Goal: Information Seeking & Learning: Learn about a topic

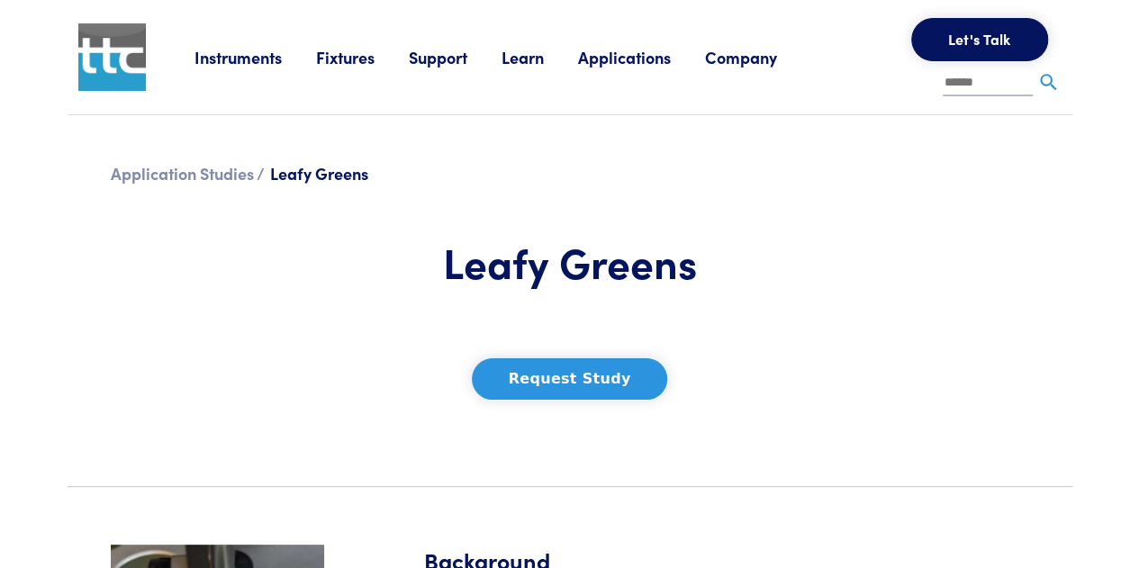
click at [247, 59] on link "Instruments" at bounding box center [256, 57] width 122 height 23
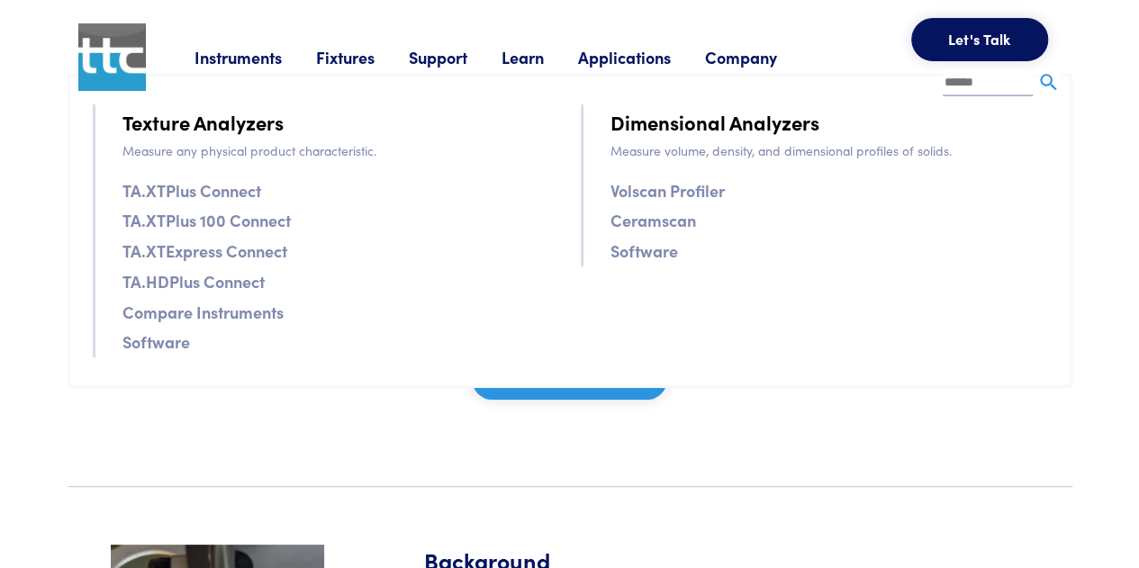
click at [204, 192] on link "TA.XTPlus Connect" at bounding box center [191, 190] width 139 height 26
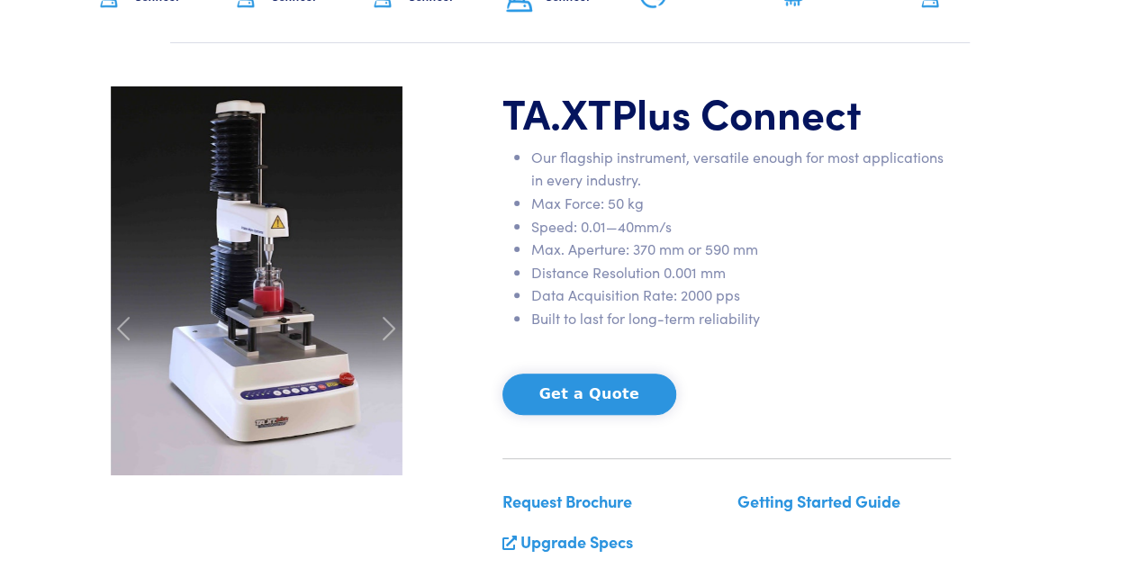
scroll to position [180, 0]
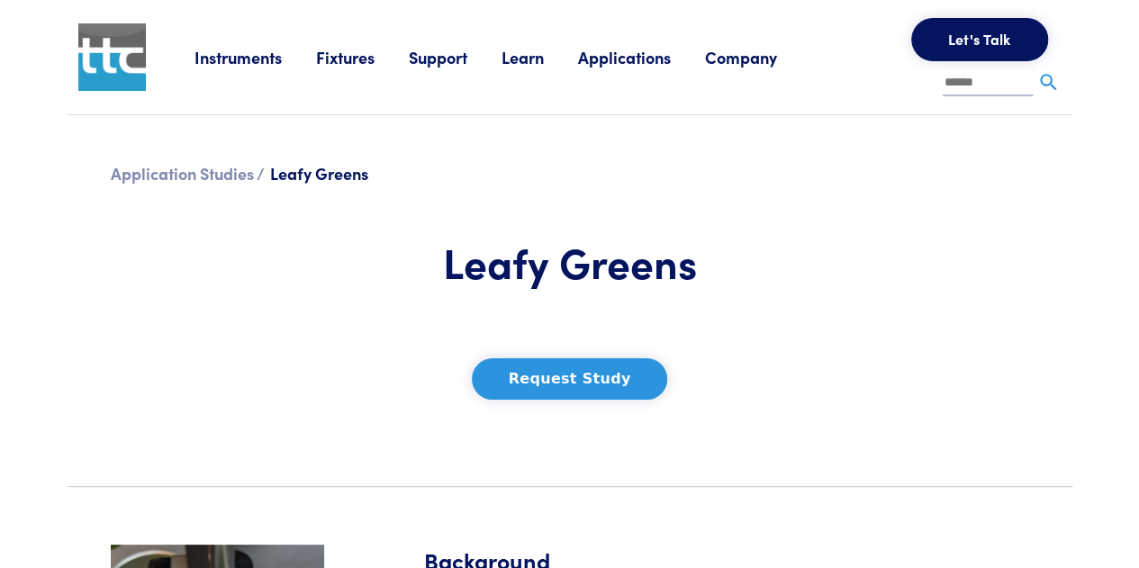
click at [235, 62] on link "Instruments" at bounding box center [256, 57] width 122 height 23
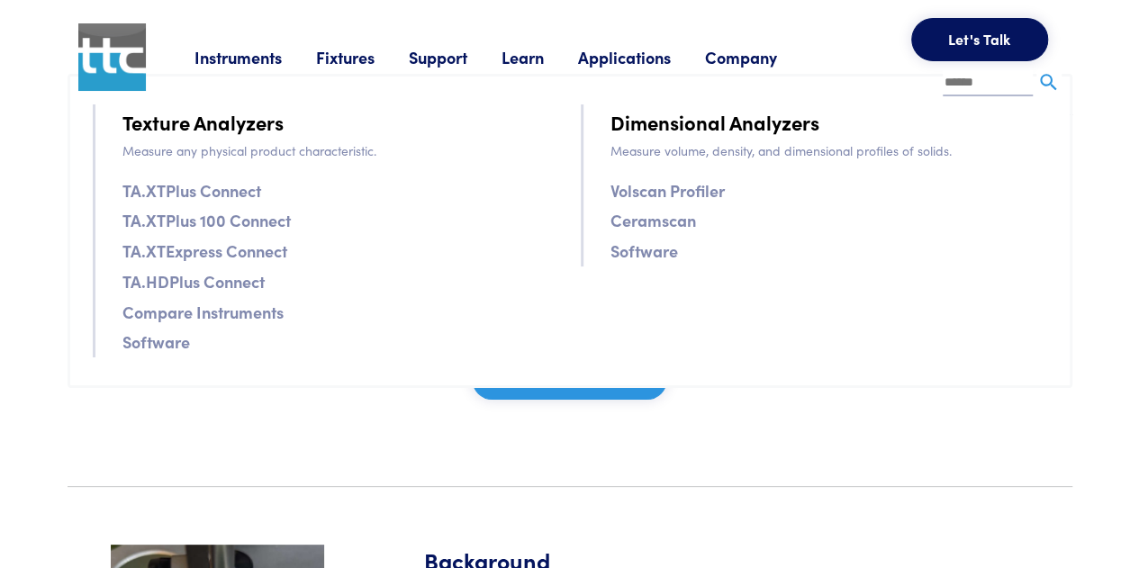
click at [234, 251] on link "TA.XTExpress Connect" at bounding box center [204, 251] width 165 height 26
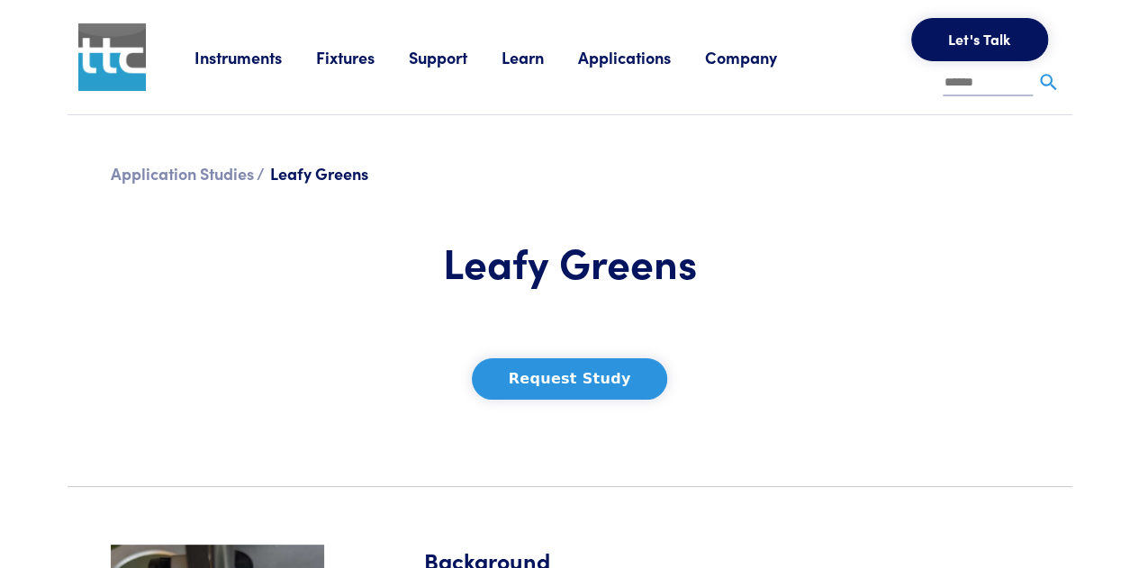
click at [236, 55] on link "Instruments" at bounding box center [256, 57] width 122 height 23
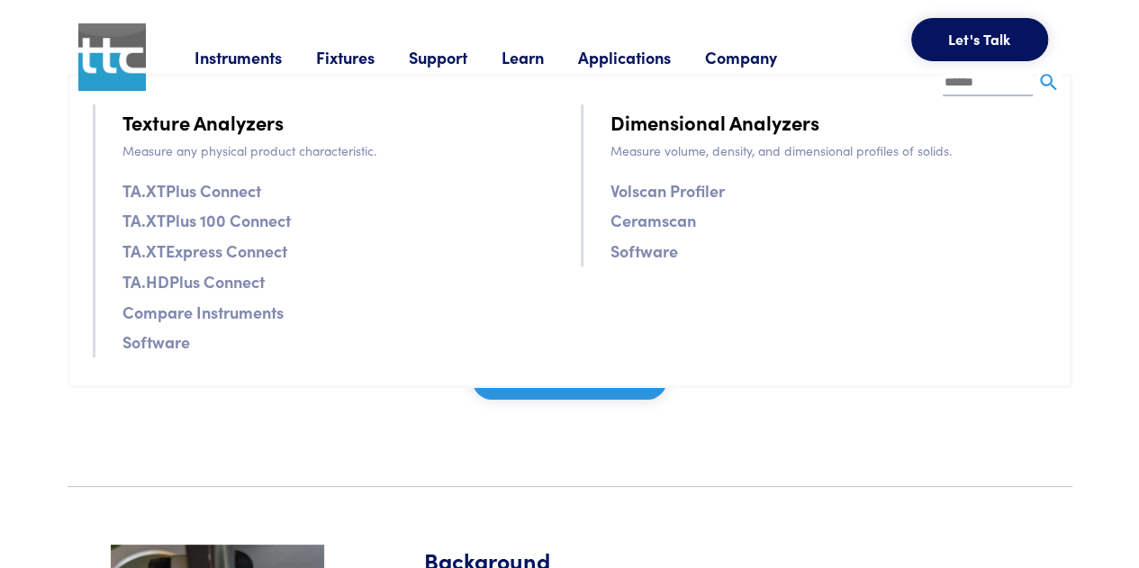
click at [233, 185] on link "TA.XTPlus Connect" at bounding box center [191, 190] width 139 height 26
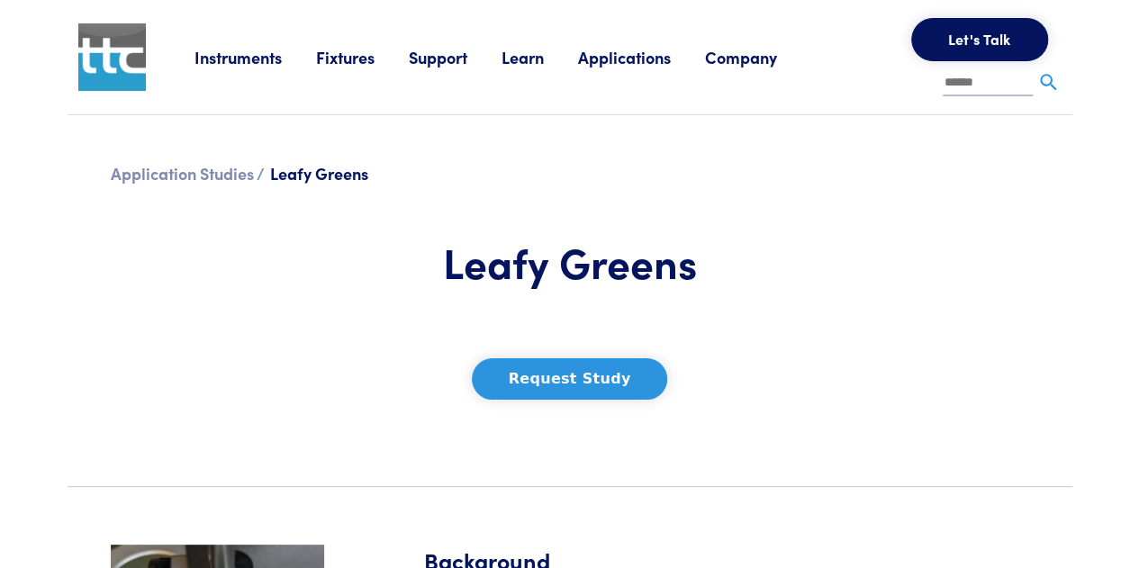
click at [249, 59] on link "Instruments" at bounding box center [256, 57] width 122 height 23
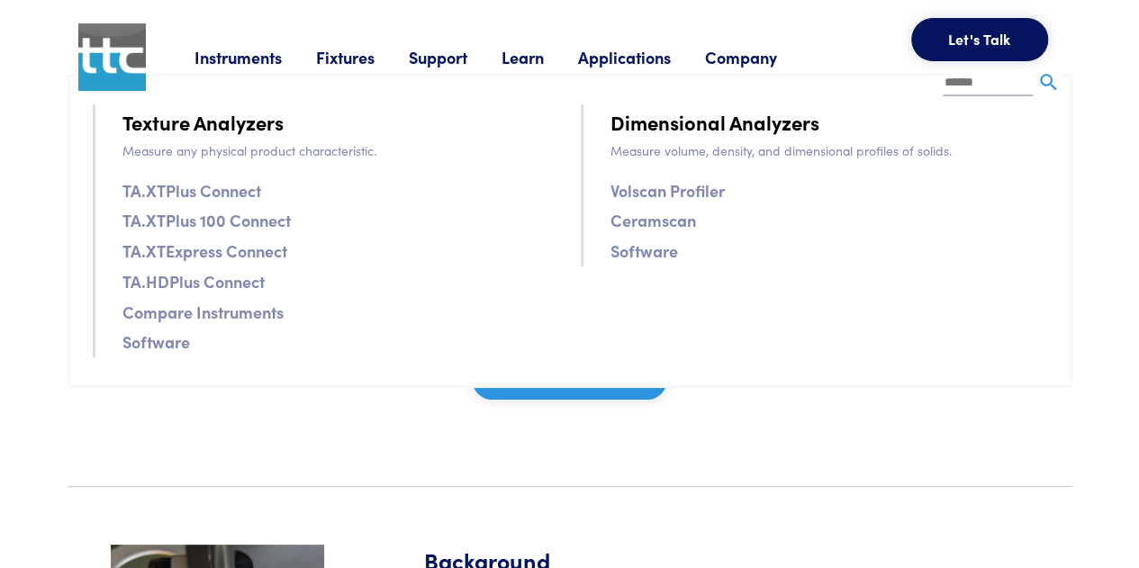
click at [234, 281] on link "TA.HDPlus Connect" at bounding box center [193, 281] width 142 height 26
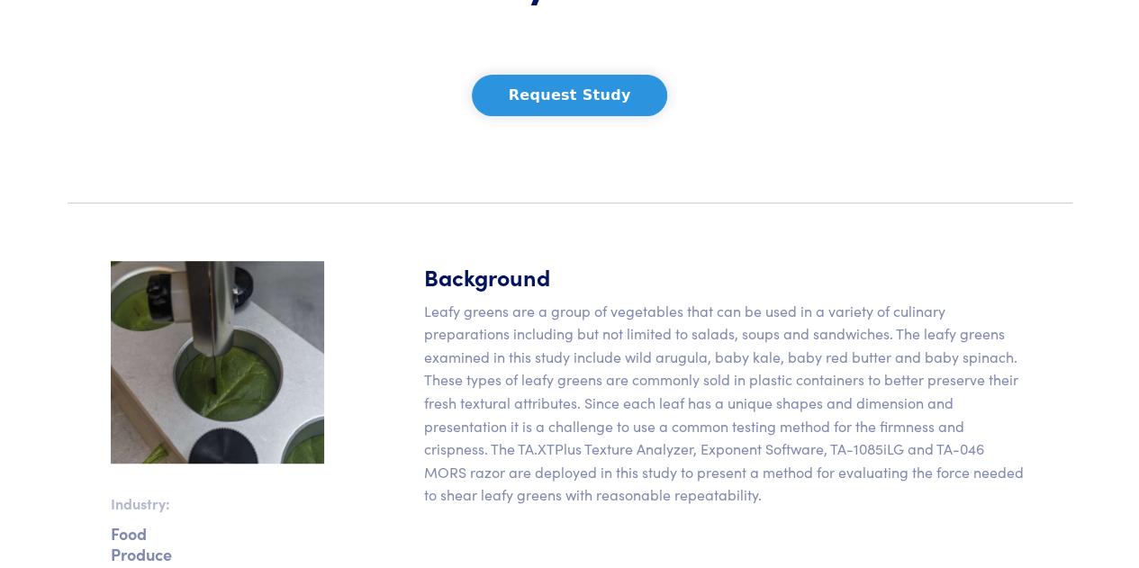
scroll to position [450, 0]
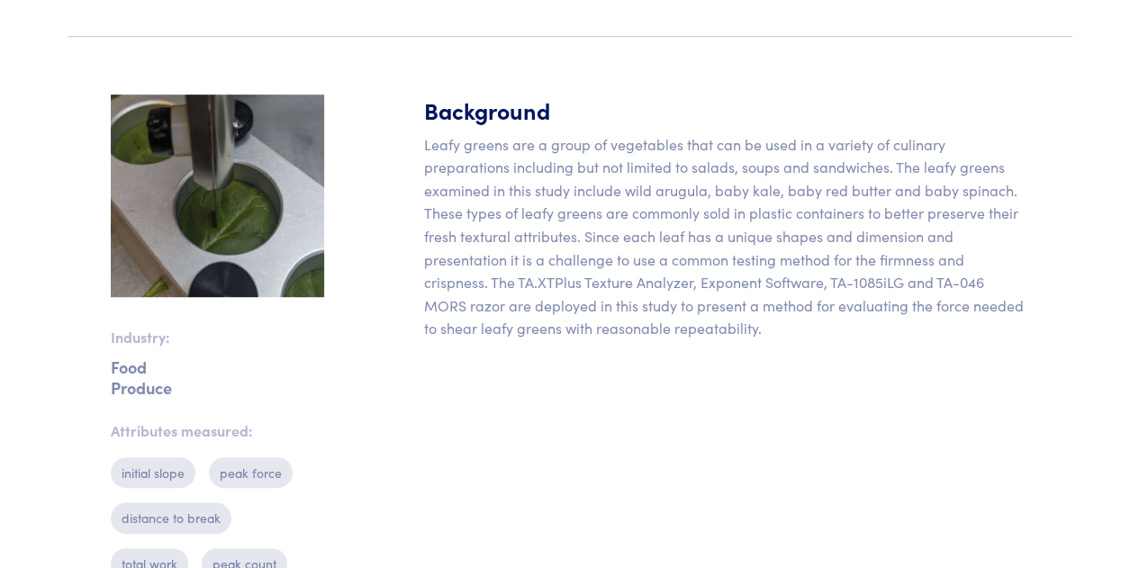
click at [222, 233] on img at bounding box center [217, 197] width 213 height 204
click at [130, 365] on p "Food" at bounding box center [217, 367] width 213 height 6
click at [170, 391] on p "Produce" at bounding box center [217, 388] width 213 height 6
drag, startPoint x: 218, startPoint y: 201, endPoint x: 191, endPoint y: 190, distance: 29.1
click at [191, 190] on img at bounding box center [217, 197] width 213 height 204
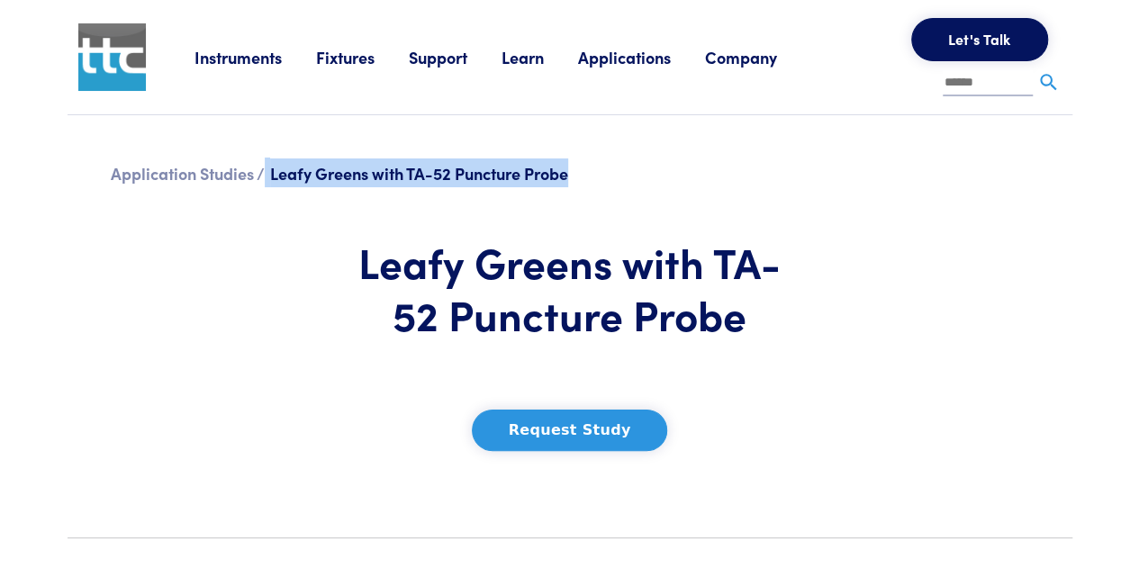
drag, startPoint x: 268, startPoint y: 170, endPoint x: 584, endPoint y: 179, distance: 315.3
click at [584, 179] on h6 "Application Studies / Leafy Greens with TA-52 Puncture Probe" at bounding box center [570, 172] width 919 height 29
copy h6 "Leafy Greens with TA-52 Puncture Probe"
click at [94, 68] on img at bounding box center [112, 57] width 68 height 68
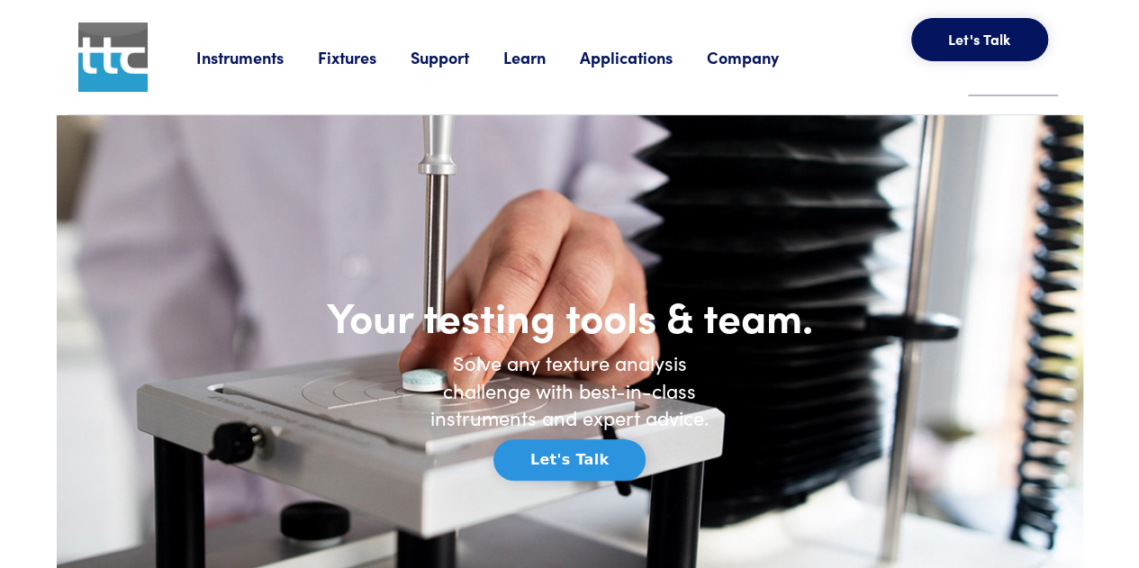
click at [767, 59] on link "Company" at bounding box center [760, 57] width 106 height 23
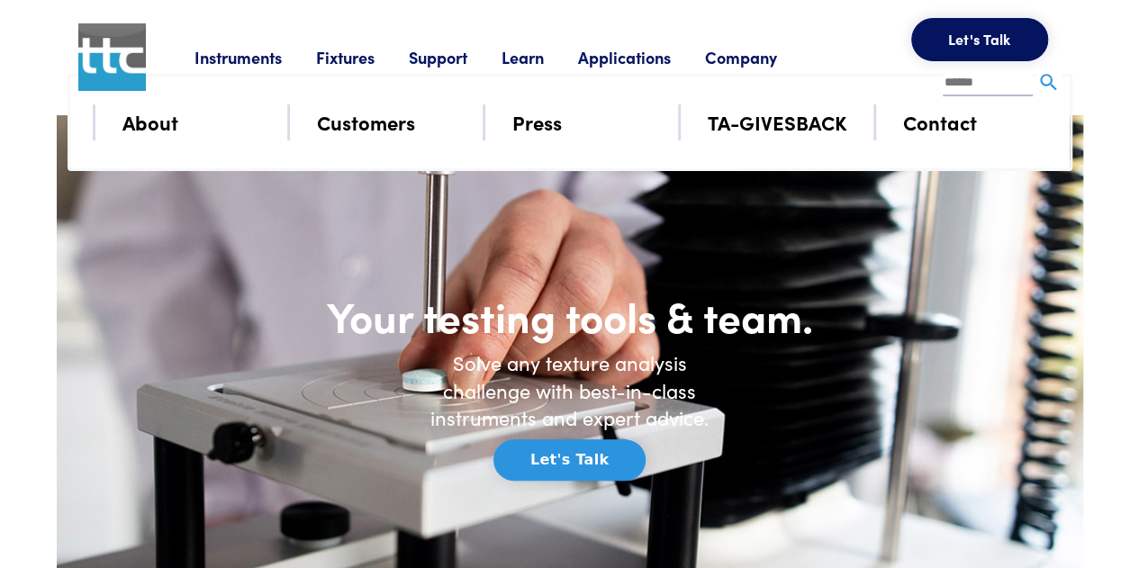
click at [153, 123] on link "About" at bounding box center [150, 122] width 56 height 32
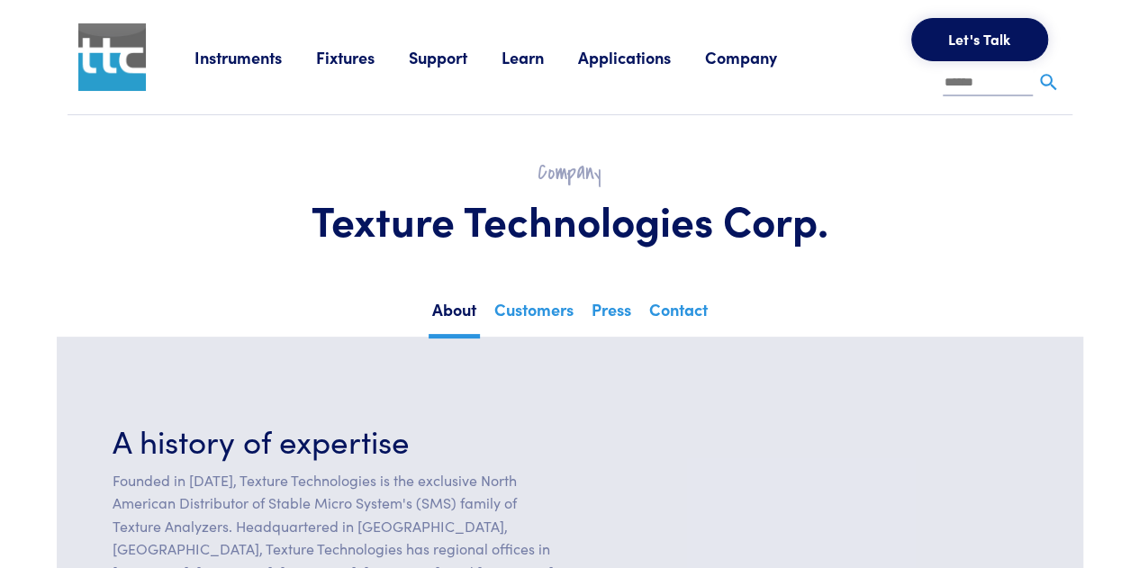
click at [337, 61] on link "Fixtures" at bounding box center [362, 57] width 93 height 23
click at [213, 125] on link "Probes & Fixtures" at bounding box center [186, 119] width 128 height 26
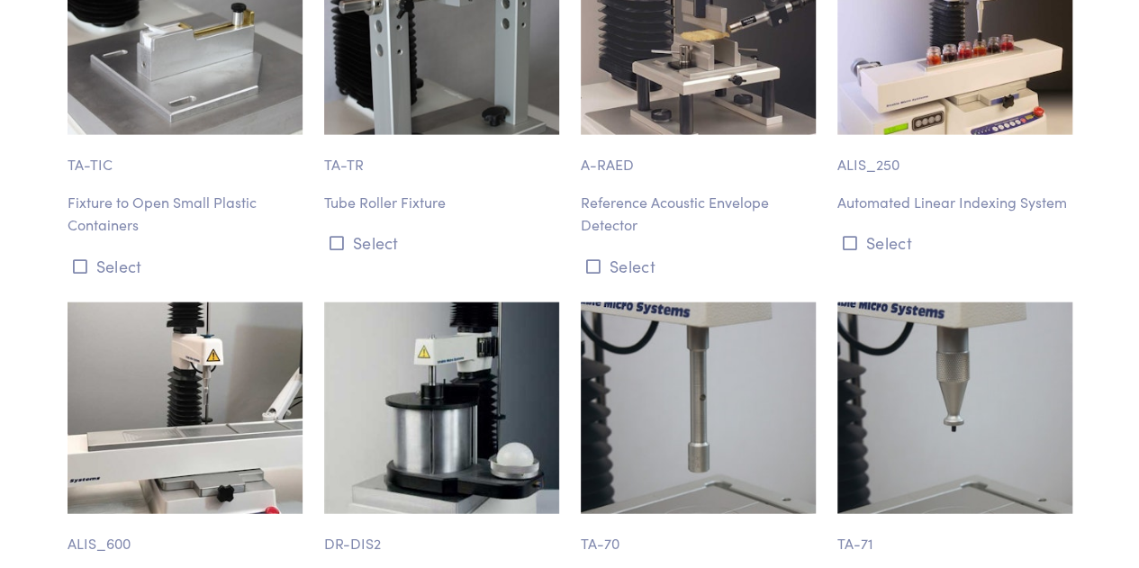
scroll to position [18910, 0]
